Goal: Task Accomplishment & Management: Manage account settings

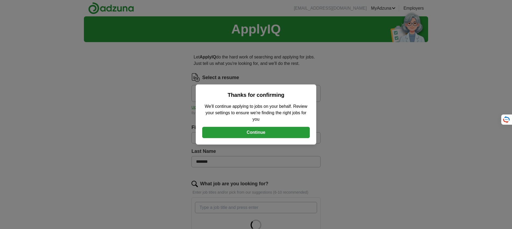
click at [253, 137] on button "Continue" at bounding box center [255, 132] width 107 height 11
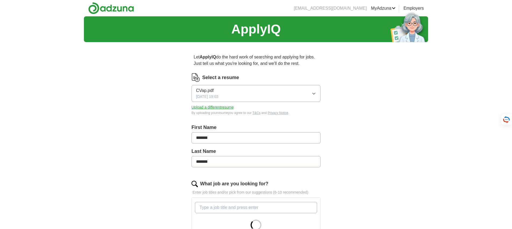
click at [311, 96] on icon "button" at bounding box center [313, 94] width 4 height 4
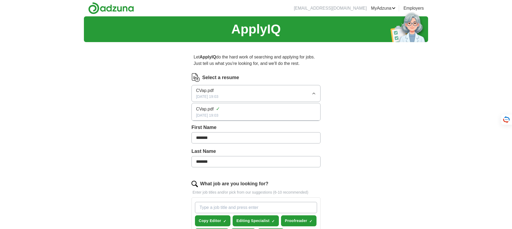
click at [312, 94] on icon "button" at bounding box center [313, 93] width 2 height 1
click at [234, 110] on button "Upload a different resume" at bounding box center [212, 108] width 42 height 6
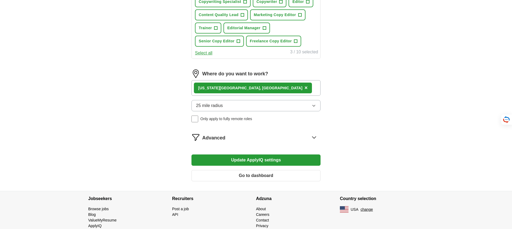
scroll to position [235, 0]
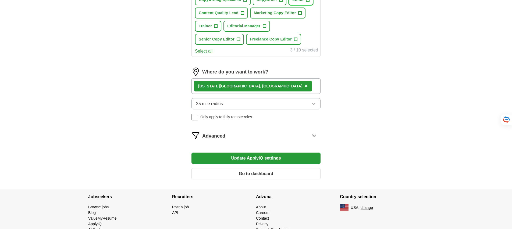
click at [306, 2] on span "+" at bounding box center [307, 0] width 3 height 4
click at [244, 15] on span "+" at bounding box center [242, 13] width 3 height 4
click at [298, 15] on span "+" at bounding box center [299, 13] width 3 height 4
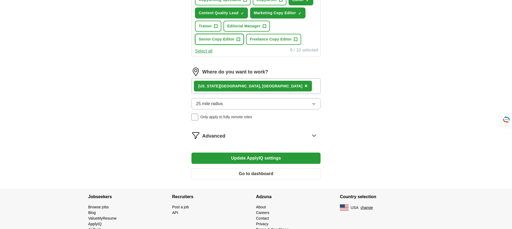
click at [240, 42] on span "+" at bounding box center [238, 39] width 3 height 4
click at [294, 42] on span "+" at bounding box center [295, 39] width 3 height 4
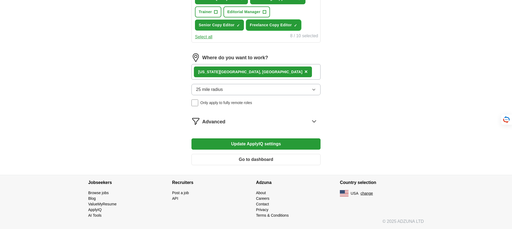
scroll to position [399, 0]
click at [266, 150] on button "Update ApplyIQ settings" at bounding box center [255, 144] width 129 height 11
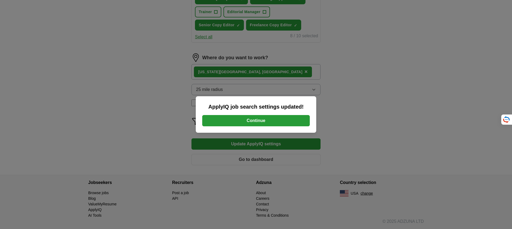
click at [261, 122] on button "Continue" at bounding box center [255, 120] width 107 height 11
